Goal: Information Seeking & Learning: Find specific fact

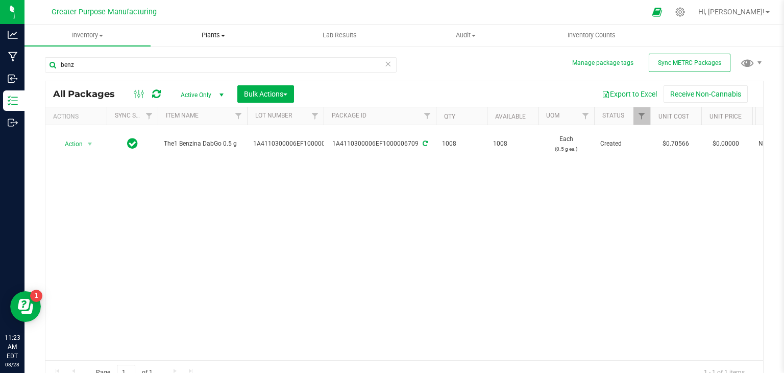
scroll to position [0, 515]
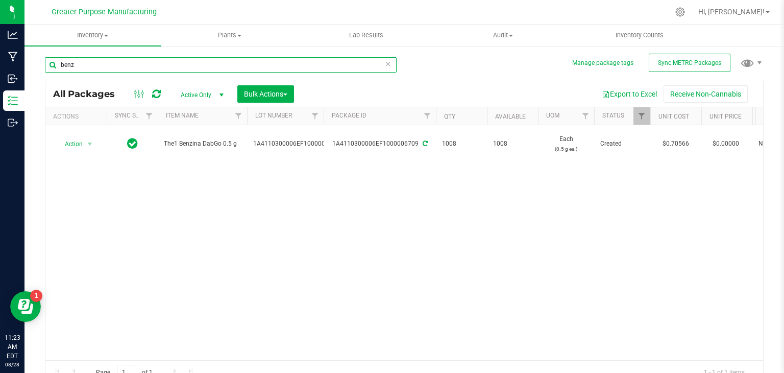
click at [88, 63] on input "benz" at bounding box center [221, 64] width 352 height 15
drag, startPoint x: 83, startPoint y: 66, endPoint x: 54, endPoint y: 66, distance: 28.6
click at [54, 66] on input "benz" at bounding box center [221, 64] width 352 height 15
type input "vio"
